Goal: Download file/media

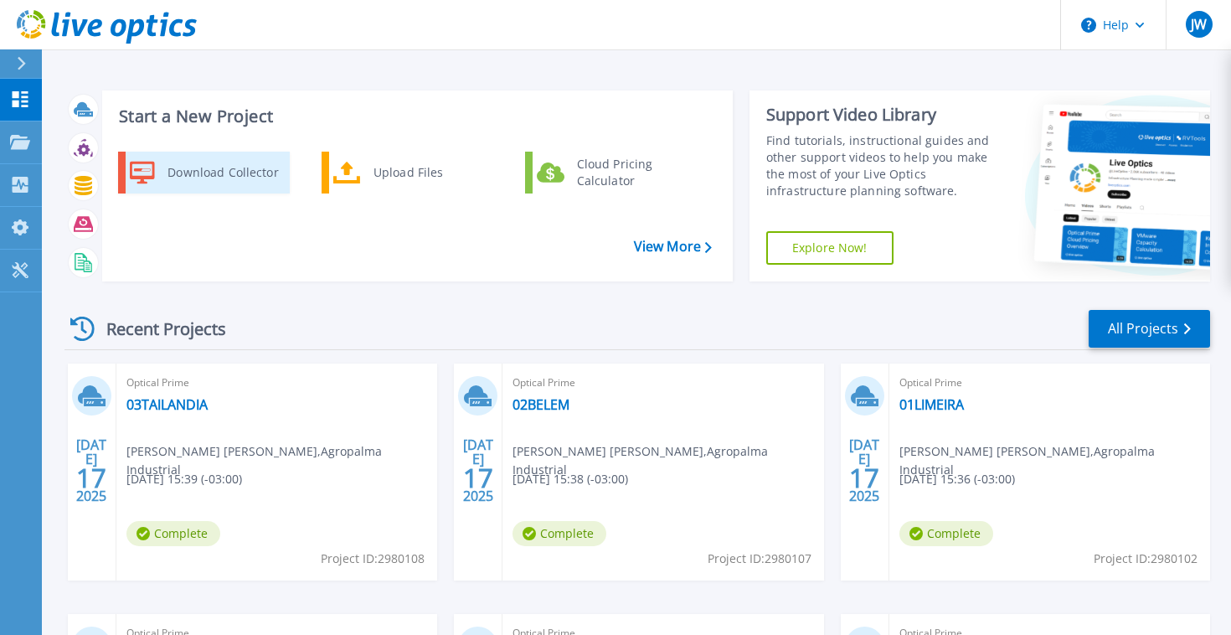
click at [203, 164] on div "Download Collector" at bounding box center [222, 172] width 126 height 33
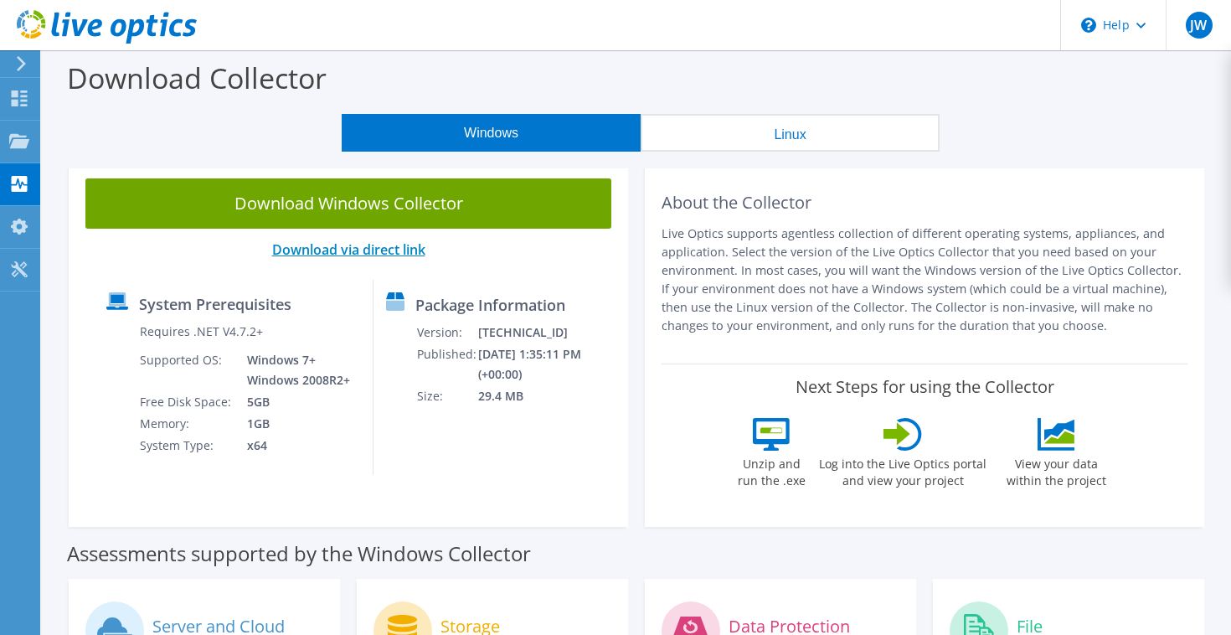
click at [306, 250] on link "Download via direct link" at bounding box center [348, 249] width 153 height 18
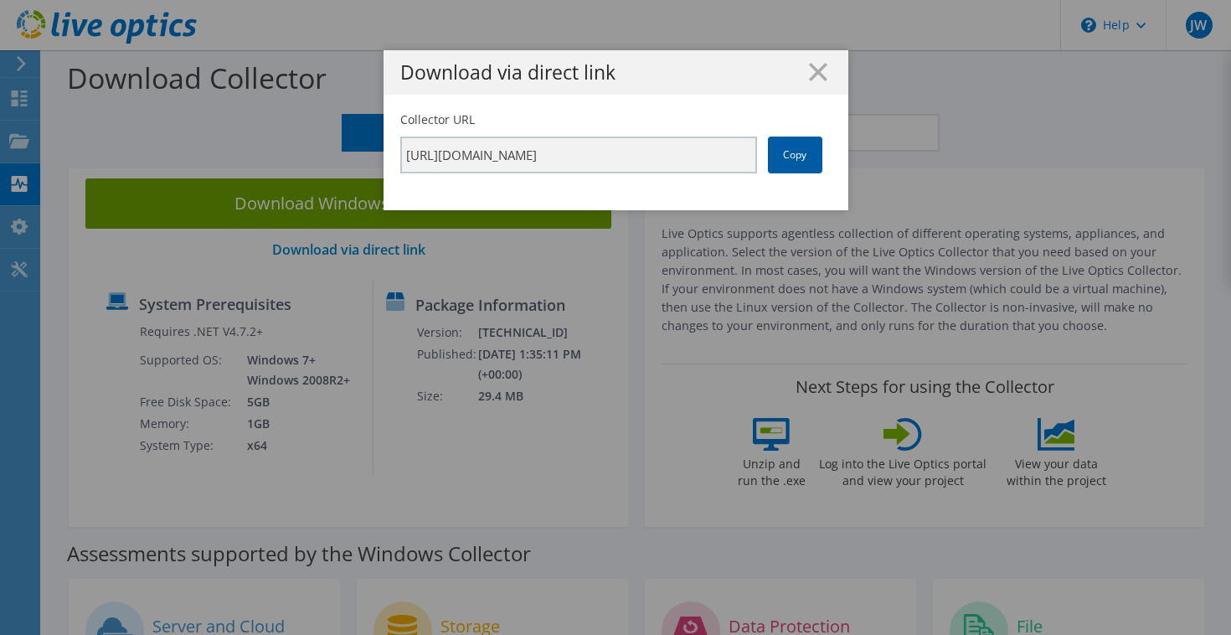
click at [790, 158] on link "Copy" at bounding box center [795, 154] width 54 height 37
click at [816, 76] on icon at bounding box center [818, 72] width 18 height 18
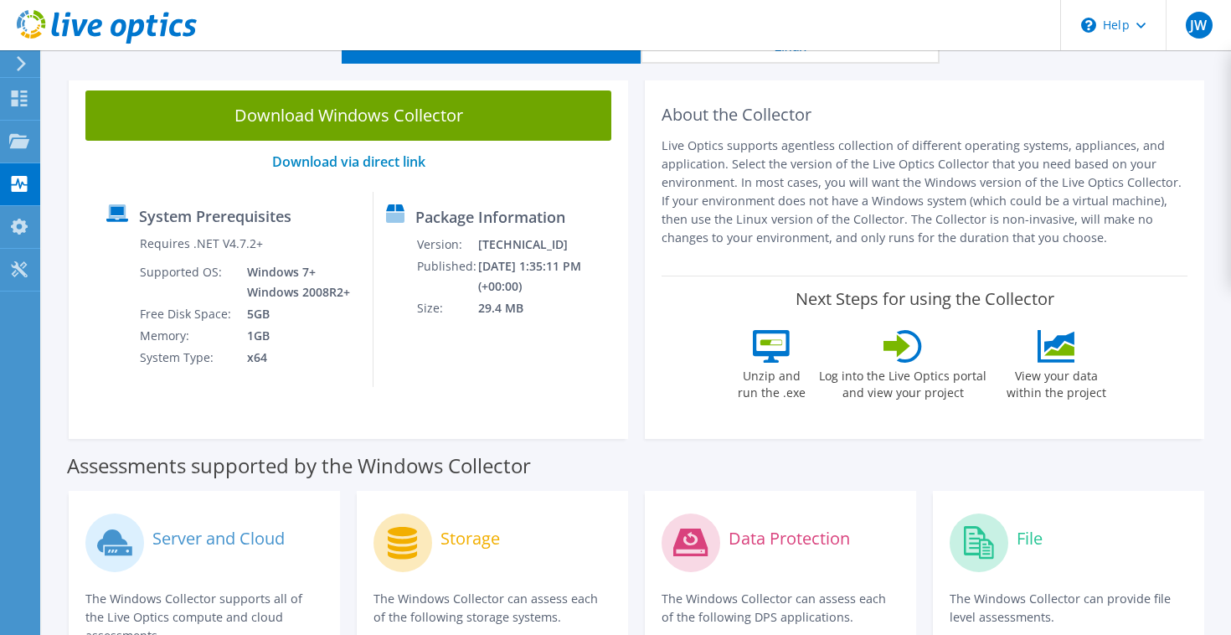
scroll to position [66, 0]
